Goal: Task Accomplishment & Management: Manage account settings

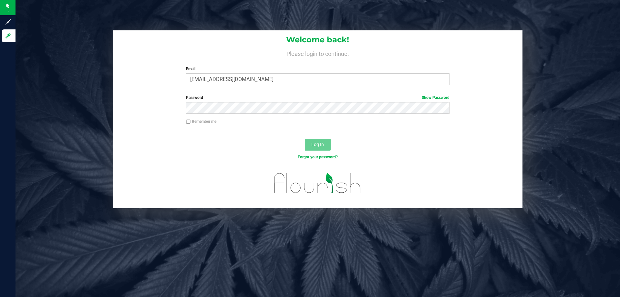
type input "etutino@liveparallel.com"
click at [305, 139] on button "Log In" at bounding box center [318, 145] width 26 height 12
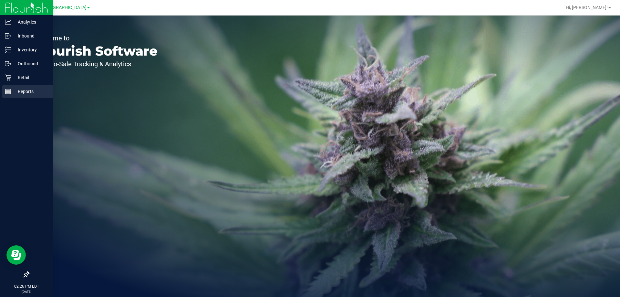
click at [25, 93] on p "Reports" at bounding box center [30, 91] width 39 height 8
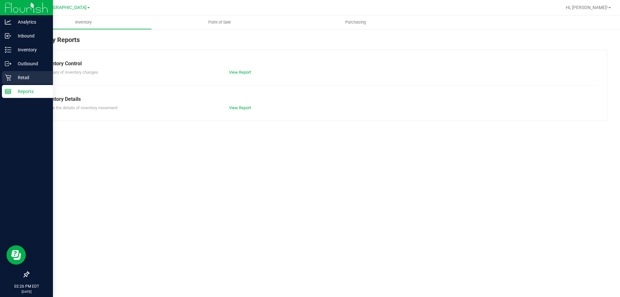
click at [23, 79] on p "Retail" at bounding box center [30, 78] width 39 height 8
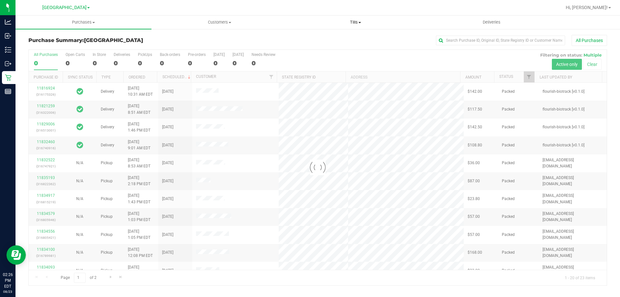
click at [353, 20] on span "Tills" at bounding box center [355, 22] width 135 height 6
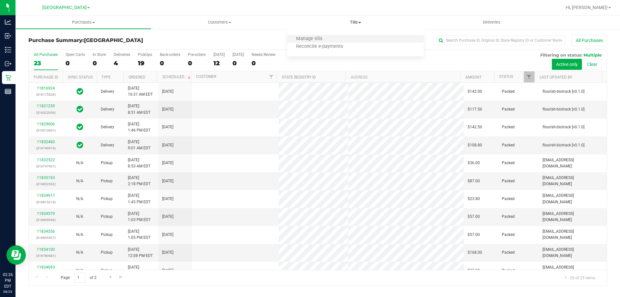
click at [346, 38] on li "Manage tills" at bounding box center [355, 39] width 136 height 8
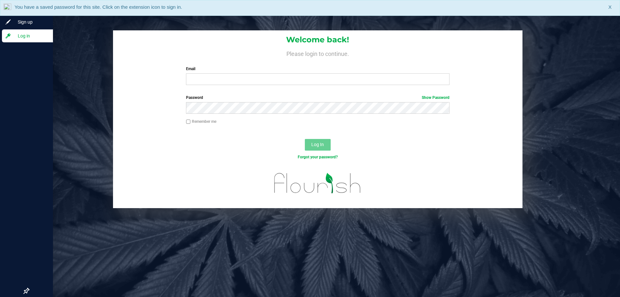
click at [8, 7] on img at bounding box center [8, 8] width 8 height 9
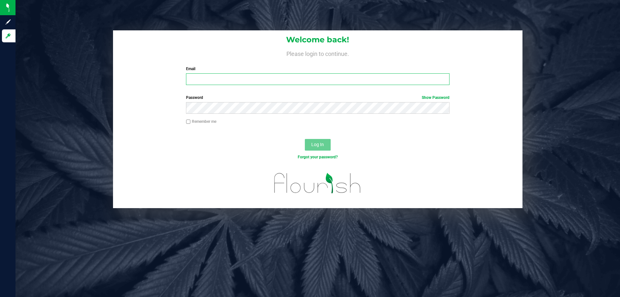
click at [329, 84] on input "Email" at bounding box center [317, 79] width 263 height 12
type input "etutino@liveparallel.com"
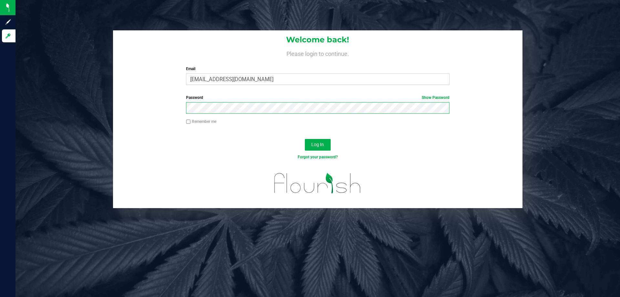
click at [305, 139] on button "Log In" at bounding box center [318, 145] width 26 height 12
